Goal: Task Accomplishment & Management: Use online tool/utility

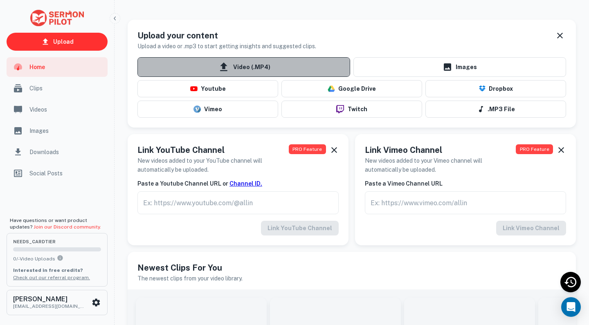
click at [261, 64] on span "Video (.MP4)" at bounding box center [243, 67] width 213 height 20
click at [0, 0] on input "Video (.MP4)" at bounding box center [0, 0] width 0 height 0
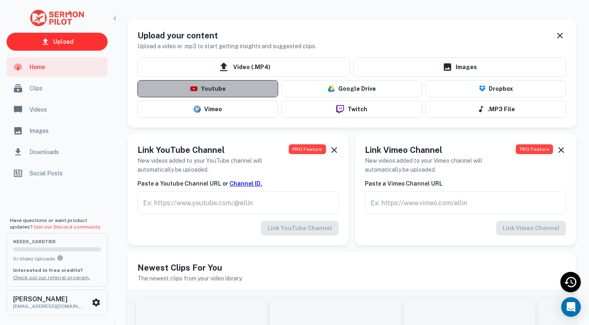
click at [243, 87] on button "Youtube" at bounding box center [207, 88] width 141 height 17
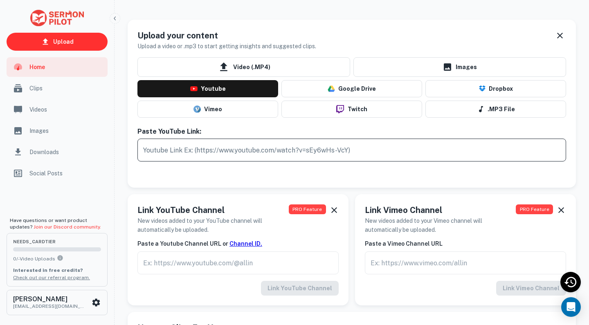
click at [250, 148] on input "text" at bounding box center [351, 150] width 429 height 23
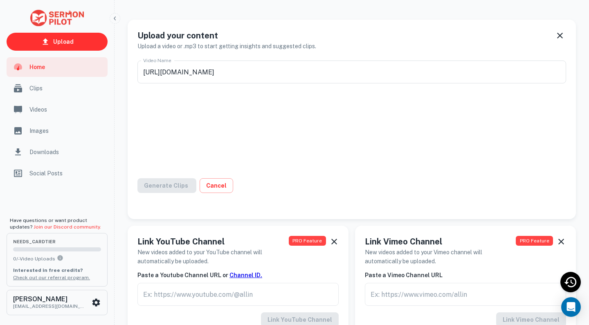
type input "[DATE] [DATE] Service"
click at [182, 182] on button "Generate Clips" at bounding box center [170, 185] width 67 height 15
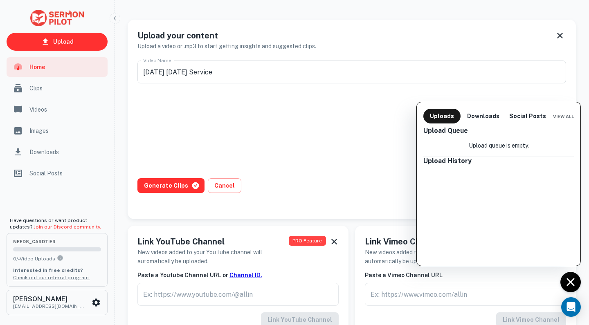
click at [179, 184] on div at bounding box center [294, 162] width 589 height 325
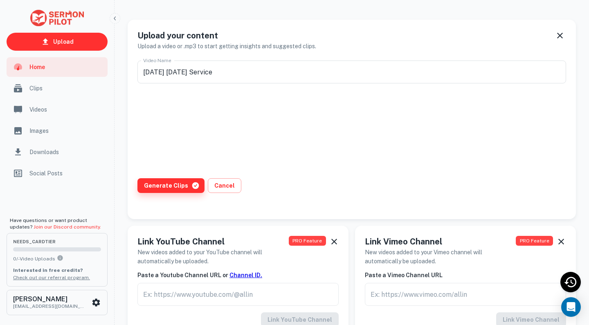
click at [180, 185] on button "Generate Clips" at bounding box center [170, 185] width 67 height 15
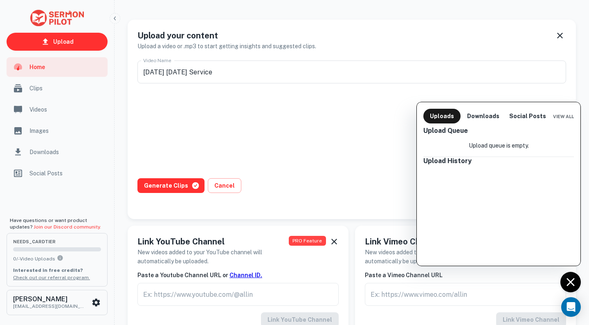
click at [48, 12] on div at bounding box center [294, 162] width 589 height 325
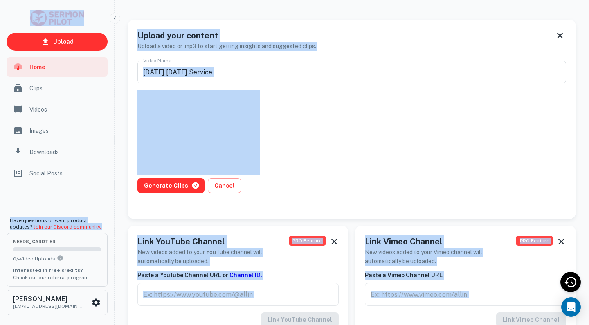
click at [62, 16] on img "scrollable content" at bounding box center [56, 18] width 53 height 16
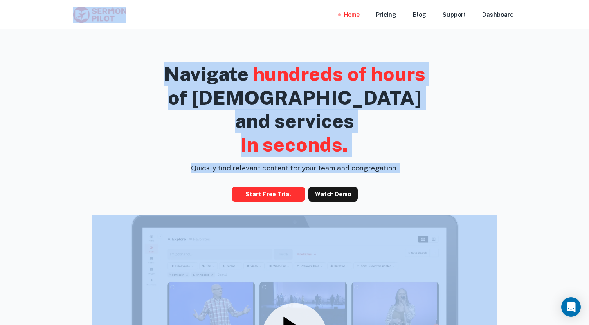
click at [551, 25] on div "Home Pricing Blog Support Dashboard" at bounding box center [294, 14] width 589 height 29
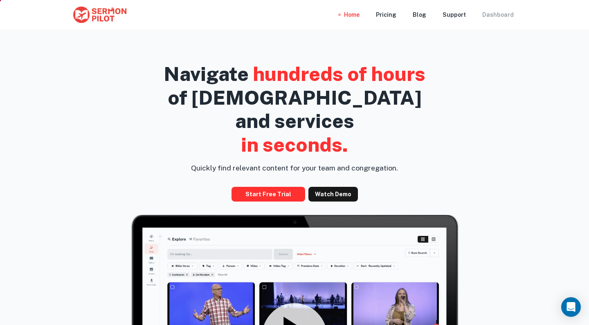
click at [500, 16] on div "Dashboard" at bounding box center [497, 14] width 31 height 29
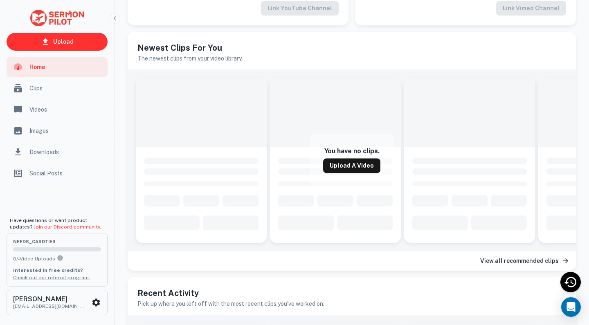
scroll to position [239, 0]
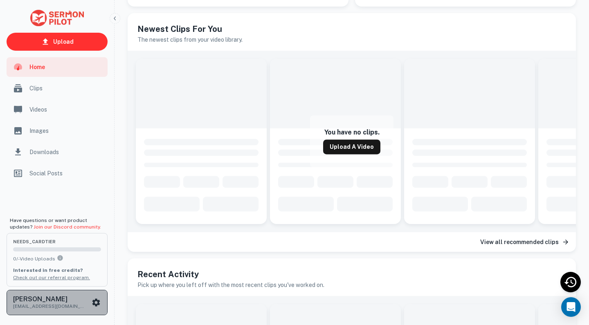
click at [97, 303] on icon "scrollable content" at bounding box center [96, 303] width 10 height 10
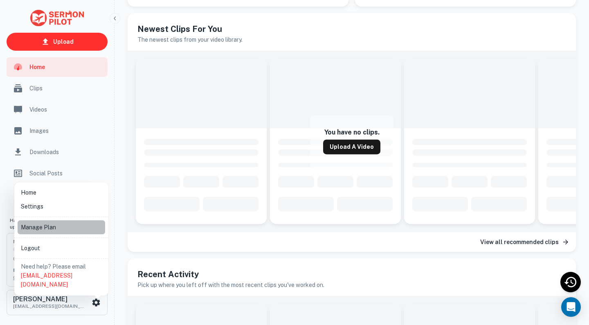
click at [64, 223] on li "Manage Plan" at bounding box center [62, 227] width 88 height 14
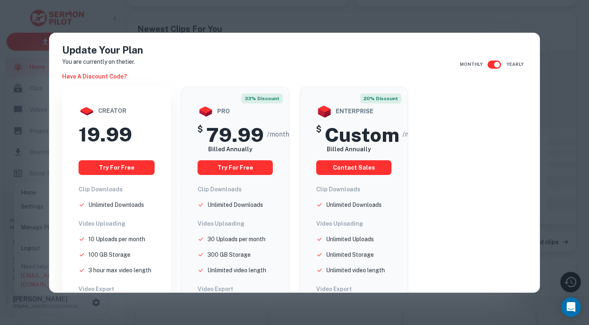
click at [123, 110] on div "creator" at bounding box center [117, 111] width 76 height 16
click at [555, 119] on div "Update Your Plan You are currently on the tier. Have a discount code? Monthly Y…" at bounding box center [294, 162] width 589 height 325
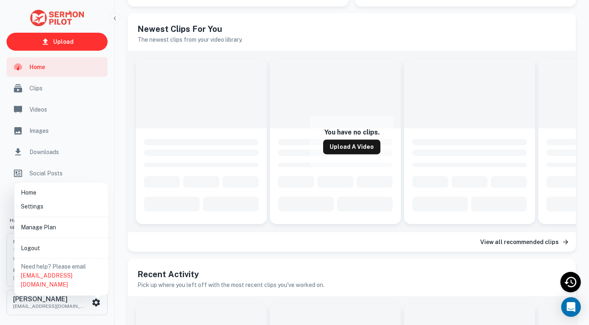
click at [560, 117] on div at bounding box center [294, 162] width 589 height 325
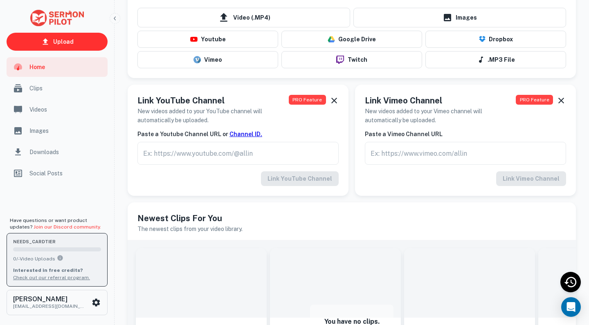
scroll to position [85, 0]
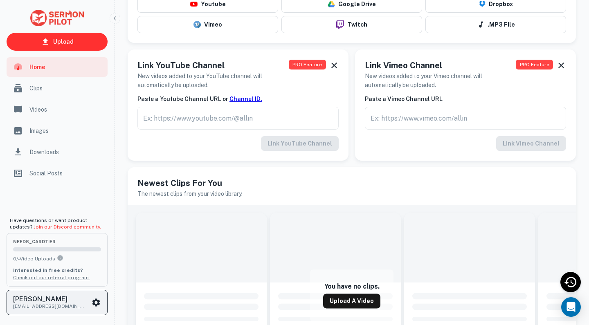
click at [94, 301] on icon "scrollable content" at bounding box center [96, 303] width 8 height 8
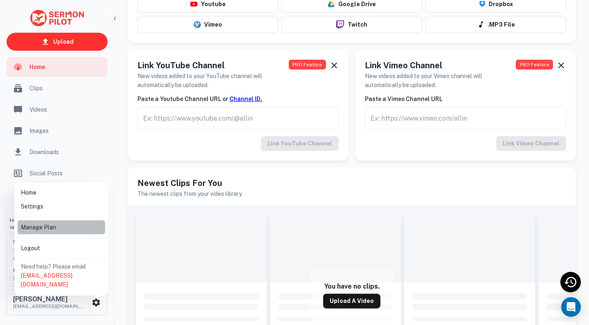
click at [78, 227] on li "Manage Plan" at bounding box center [62, 227] width 88 height 14
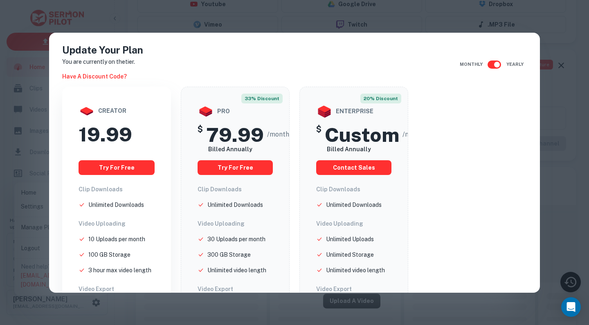
click at [556, 110] on div "Update Your Plan You are currently on the tier. Have a discount code? Monthly Y…" at bounding box center [294, 162] width 589 height 325
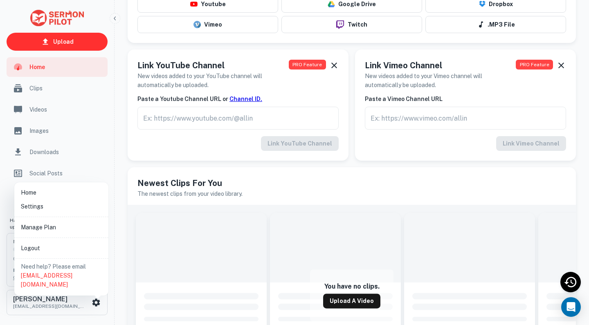
click at [65, 209] on li "Settings" at bounding box center [62, 207] width 88 height 14
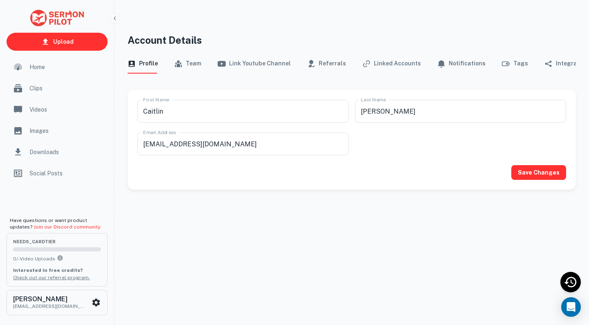
click at [184, 64] on button "Team" at bounding box center [187, 64] width 27 height 20
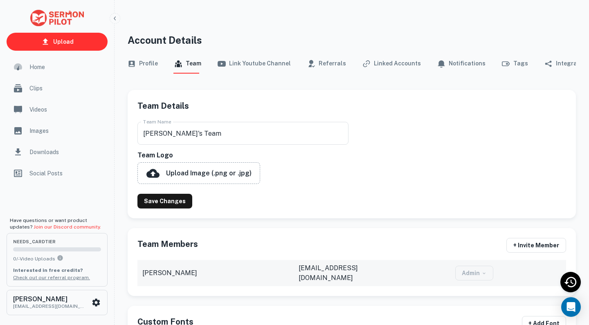
click at [238, 63] on button "Link Youtube Channel" at bounding box center [254, 64] width 73 height 20
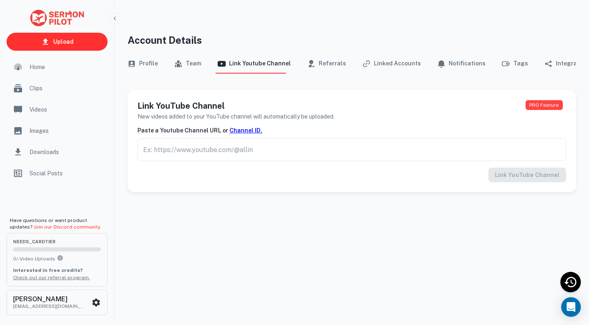
click at [189, 72] on button "Team" at bounding box center [187, 64] width 27 height 20
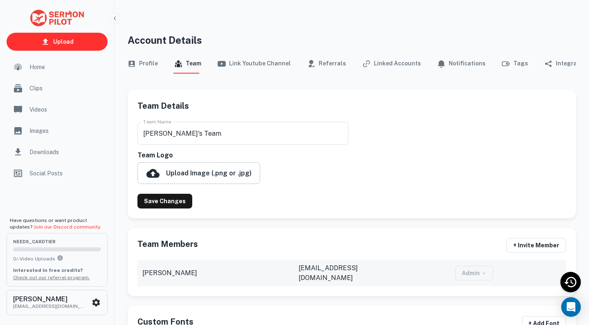
click at [378, 65] on button "Linked Accounts" at bounding box center [391, 64] width 58 height 20
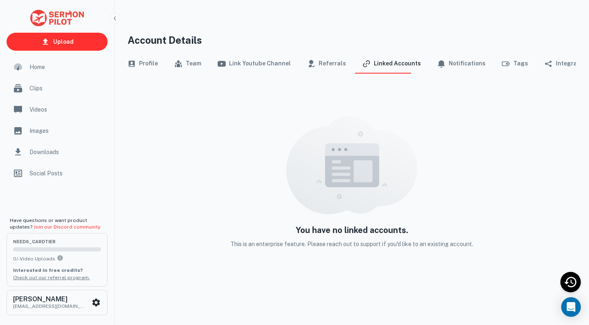
click at [462, 67] on button "Notifications" at bounding box center [461, 64] width 48 height 20
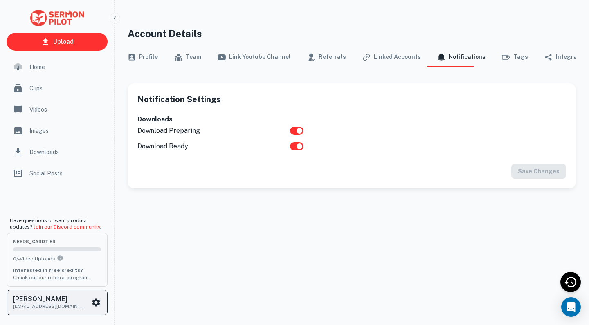
scroll to position [7, 0]
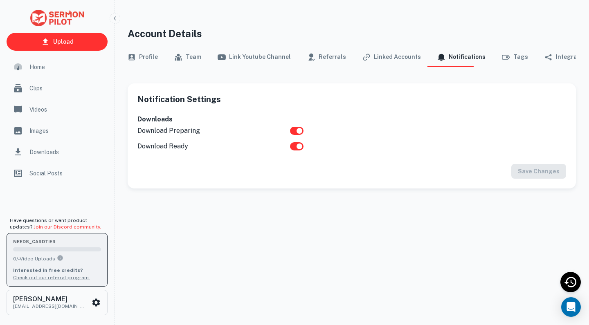
click at [70, 258] on p "0 / - Video Uploads" at bounding box center [57, 259] width 88 height 8
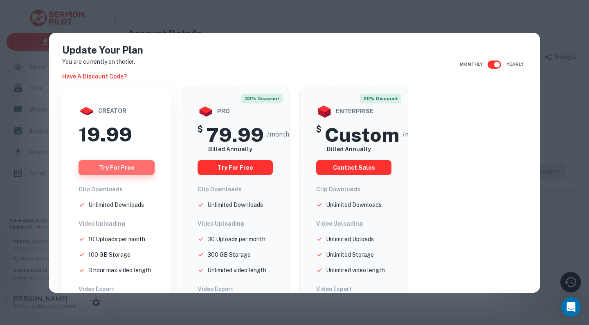
scroll to position [0, 0]
click at [133, 169] on button "Try for free" at bounding box center [117, 167] width 76 height 15
